Goal: Information Seeking & Learning: Learn about a topic

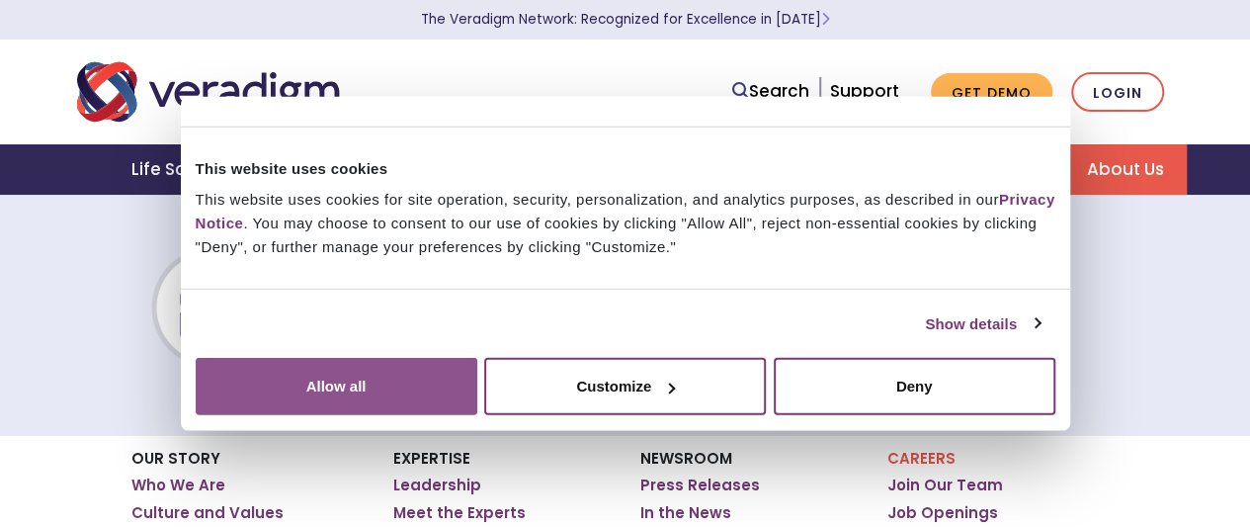
click at [477, 358] on button "Allow all" at bounding box center [337, 386] width 282 height 57
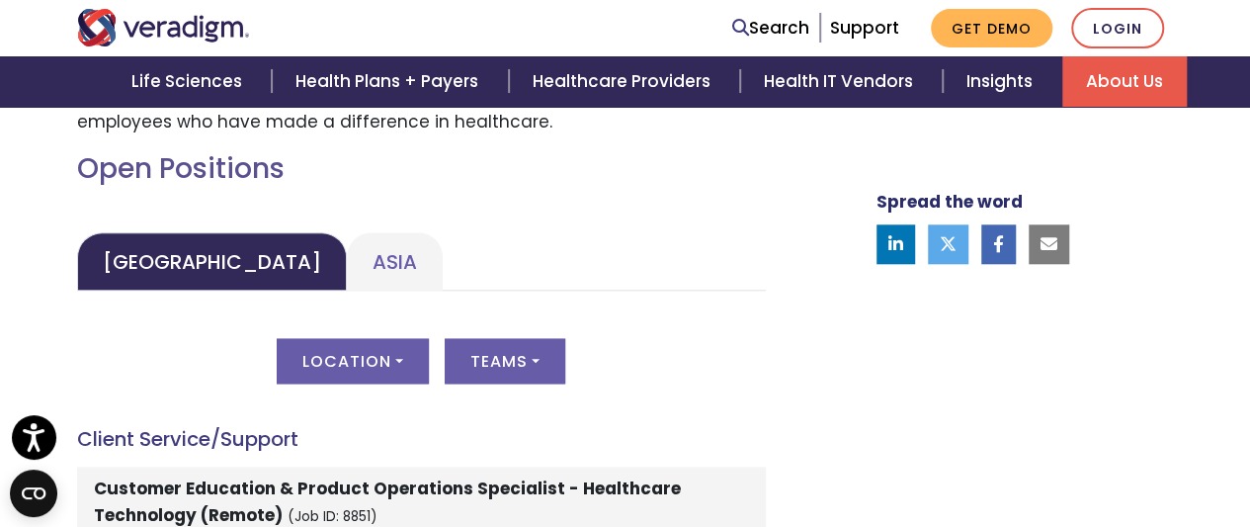
scroll to position [972, 0]
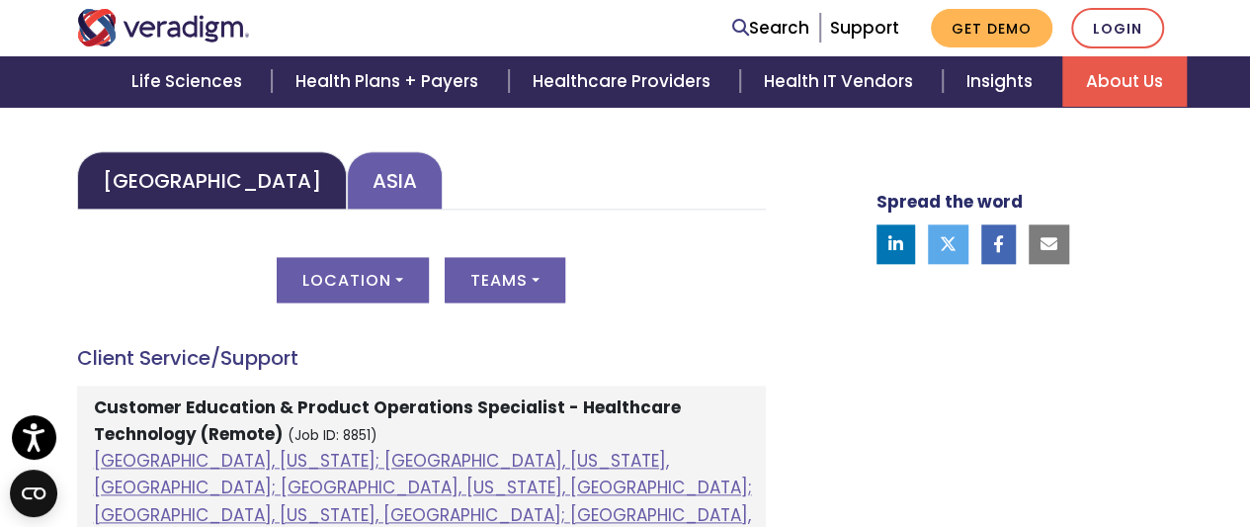
click at [356, 196] on link "Asia" at bounding box center [395, 180] width 96 height 58
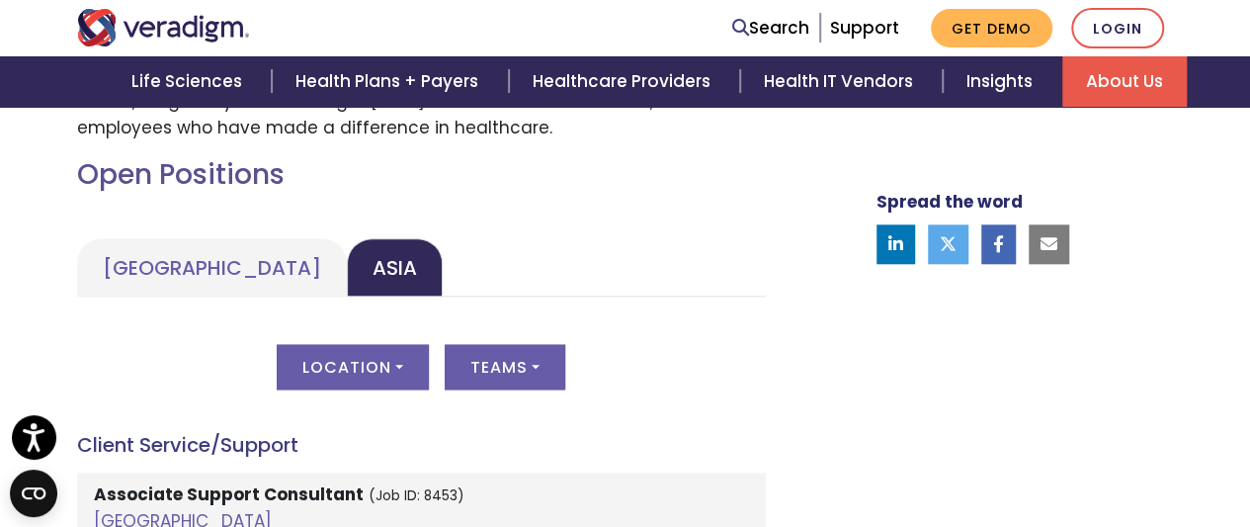
scroll to position [886, 0]
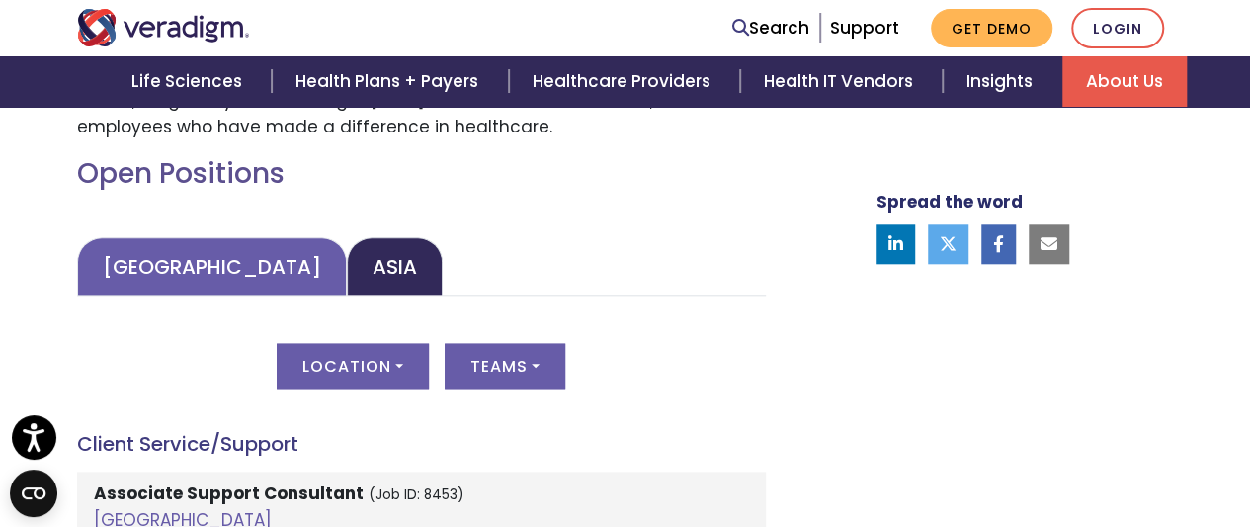
click at [145, 272] on link "[GEOGRAPHIC_DATA]" at bounding box center [212, 266] width 270 height 58
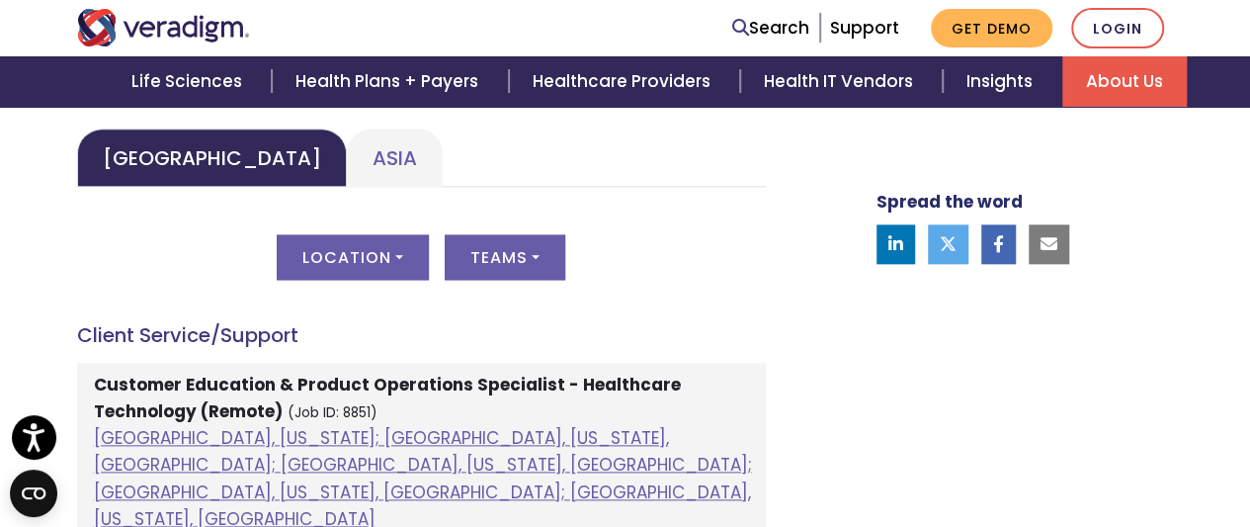
scroll to position [1006, 0]
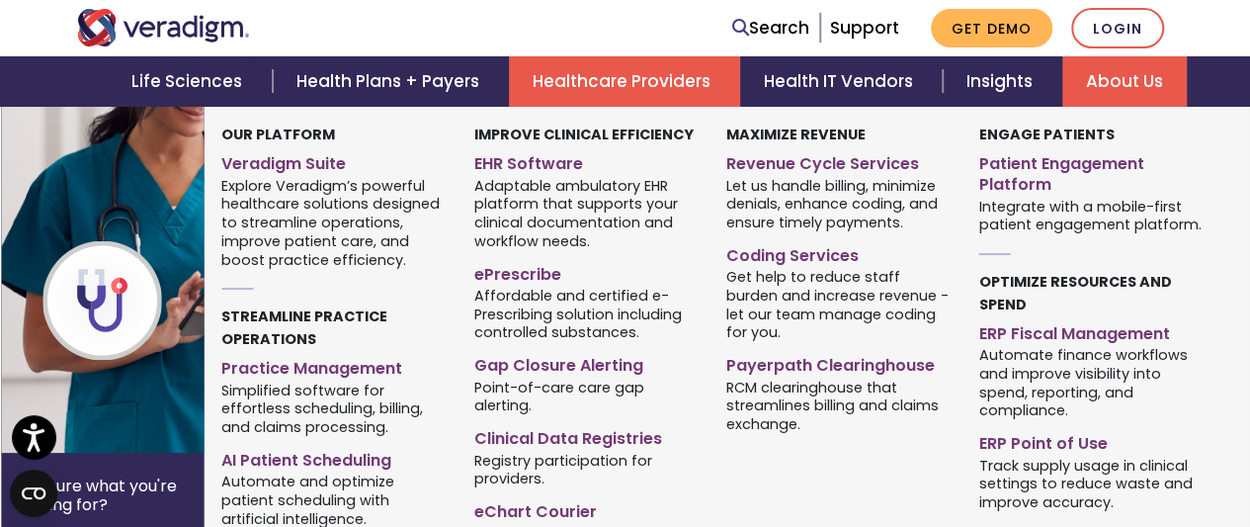
click at [601, 88] on link "Healthcare Providers" at bounding box center [624, 81] width 231 height 50
